Goal: Information Seeking & Learning: Learn about a topic

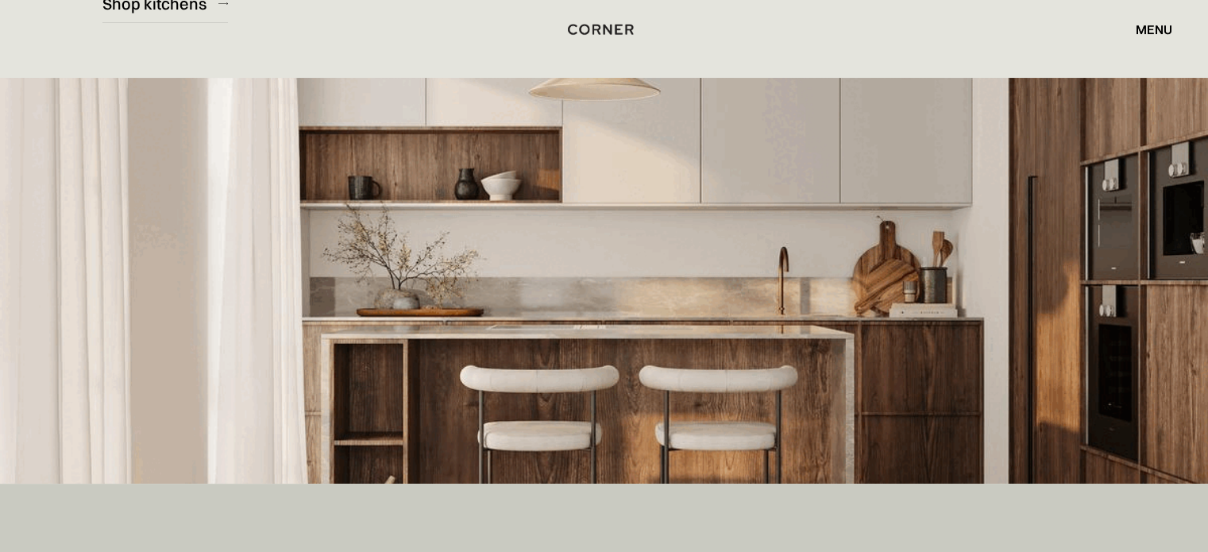
click at [1155, 31] on div "menu" at bounding box center [1153, 29] width 37 height 13
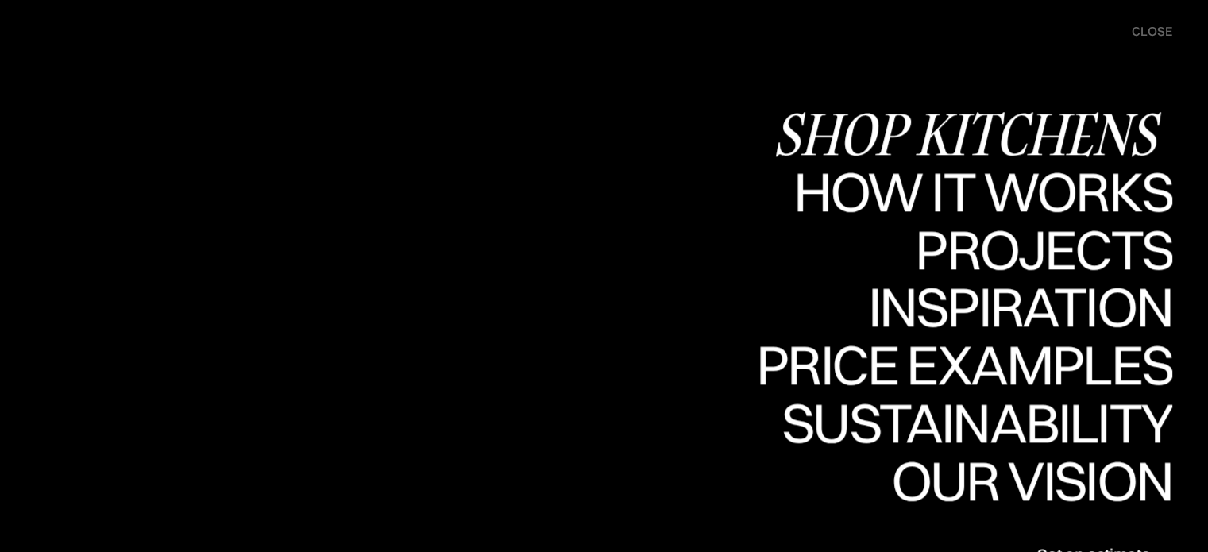
click at [1065, 126] on div "Shop Kitchens" at bounding box center [971, 134] width 399 height 56
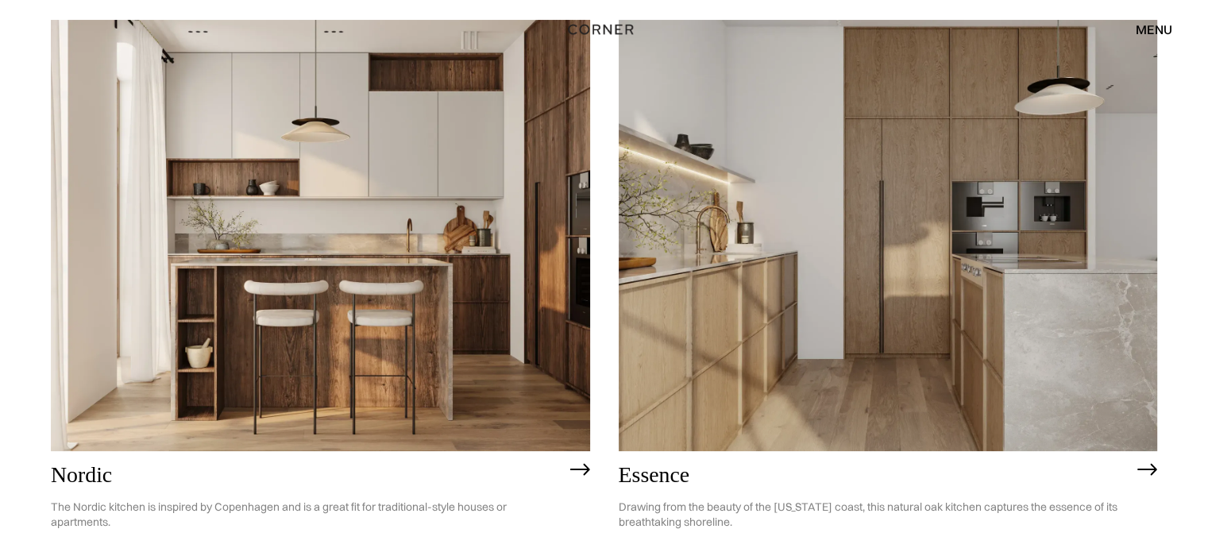
scroll to position [230, 0]
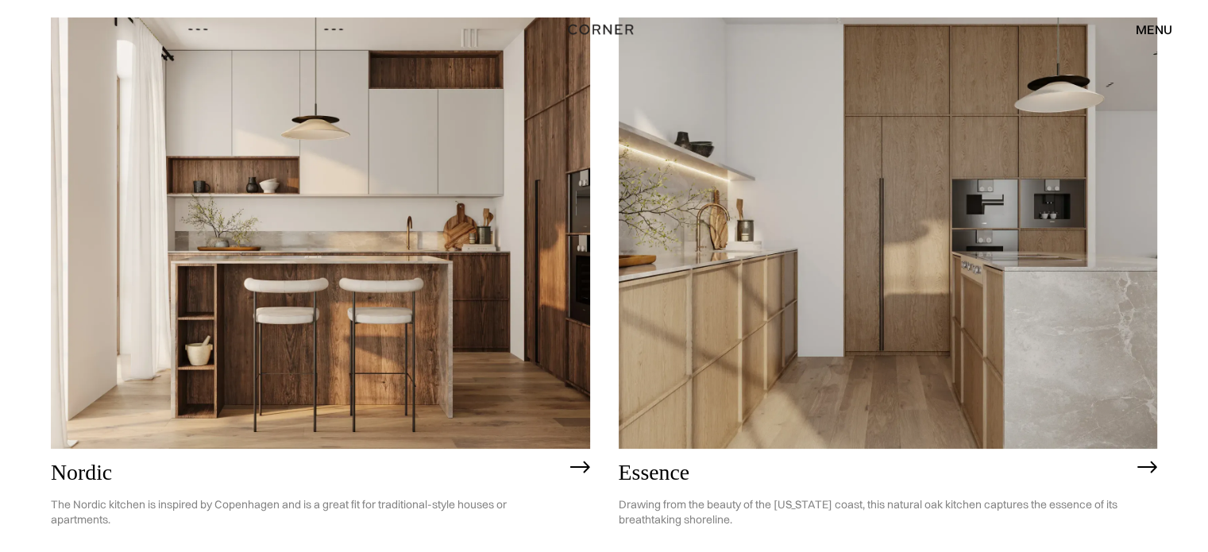
click at [862, 289] on img at bounding box center [887, 232] width 539 height 431
